Goal: Entertainment & Leisure: Consume media (video, audio)

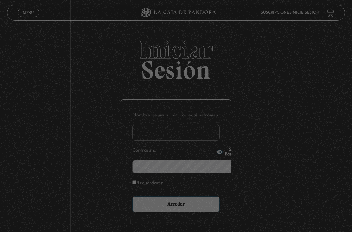
scroll to position [38, 0]
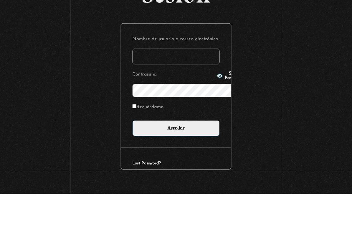
type input "[EMAIL_ADDRESS][DOMAIN_NAME]"
click at [176, 158] on input "Acceder" at bounding box center [175, 166] width 87 height 16
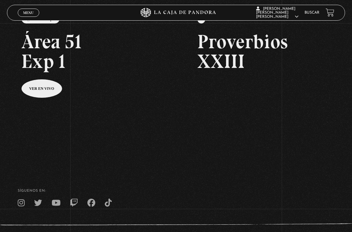
scroll to position [119, 0]
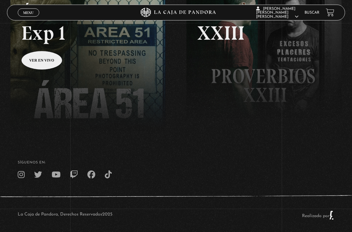
click at [29, 15] on span "Menu" at bounding box center [28, 13] width 10 height 4
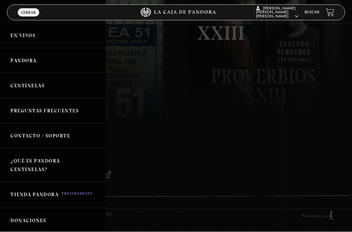
click at [34, 65] on link "Pandora" at bounding box center [53, 60] width 106 height 25
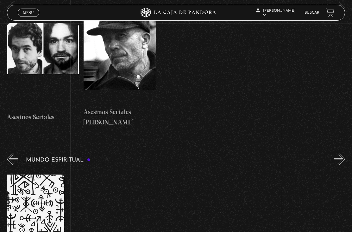
scroll to position [0, 1181]
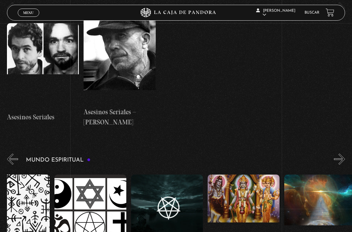
click at [178, 174] on figure at bounding box center [167, 217] width 72 height 86
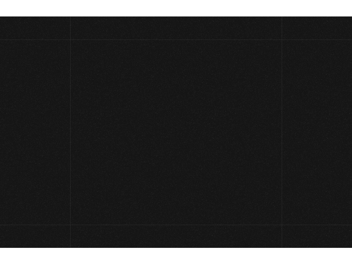
scroll to position [38, 0]
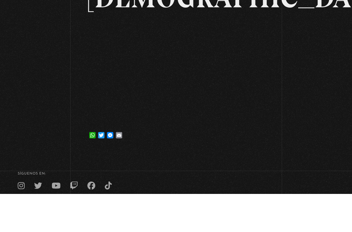
click at [283, 107] on div "Volver [DATE] [DEMOGRAPHIC_DATA] WhatsApp Twitter Messenger Email" at bounding box center [176, 86] width 352 height 203
